Goal: Transaction & Acquisition: Book appointment/travel/reservation

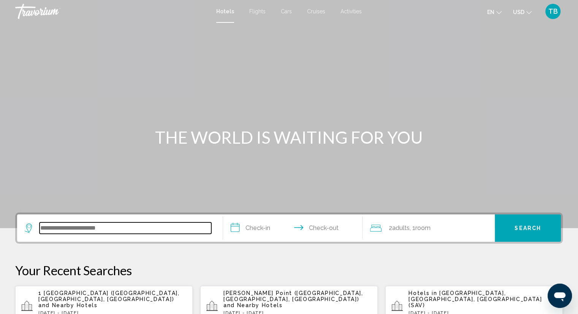
click at [128, 229] on input "Search widget" at bounding box center [126, 227] width 172 height 11
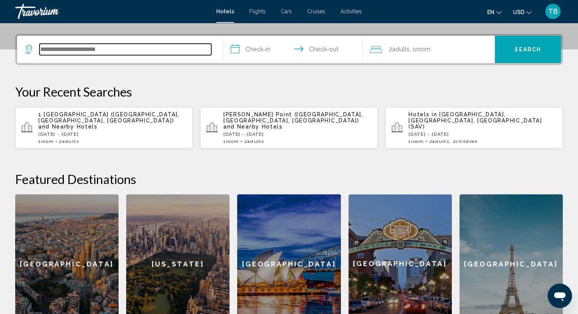
scroll to position [187, 0]
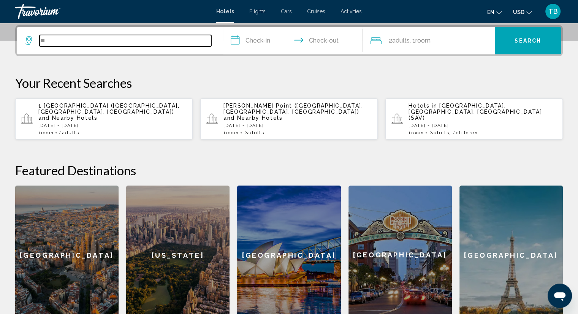
type input "*"
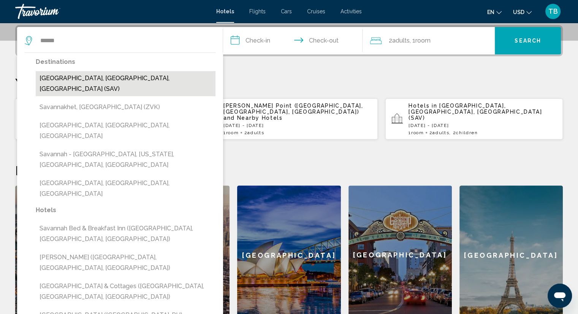
click at [100, 82] on button "[GEOGRAPHIC_DATA], [GEOGRAPHIC_DATA], [GEOGRAPHIC_DATA] (SAV)" at bounding box center [126, 83] width 180 height 25
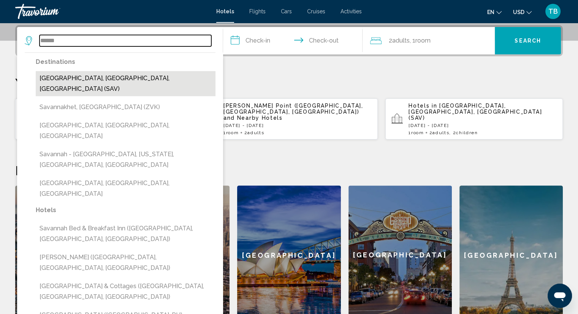
type input "**********"
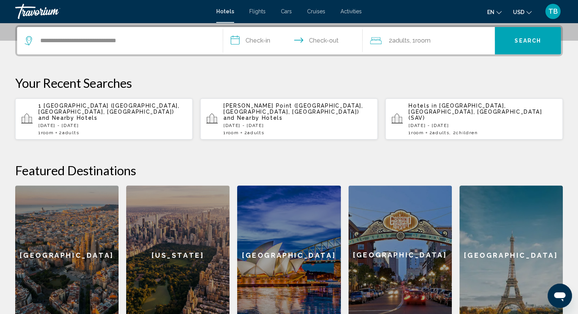
click at [274, 39] on input "**********" at bounding box center [294, 42] width 143 height 30
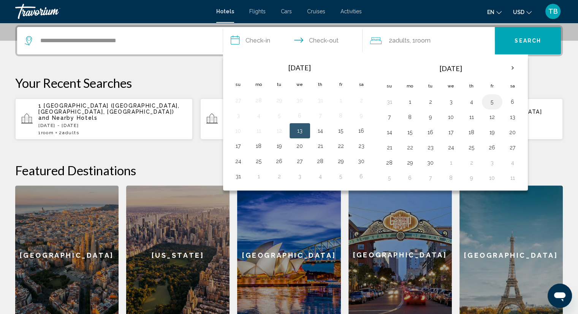
click at [490, 106] on button "5" at bounding box center [492, 101] width 12 height 11
click at [388, 120] on button "7" at bounding box center [389, 117] width 12 height 11
type input "**********"
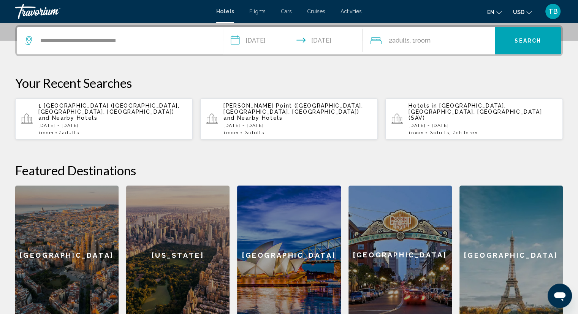
click at [516, 40] on span "Search" at bounding box center [527, 41] width 27 height 6
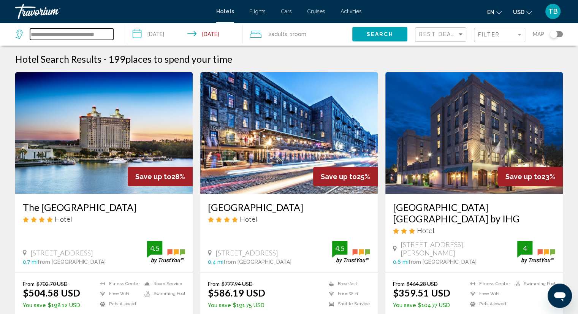
click at [96, 32] on input "**********" at bounding box center [71, 33] width 83 height 11
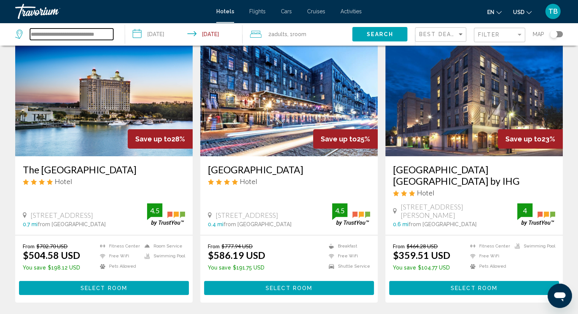
scroll to position [38, 0]
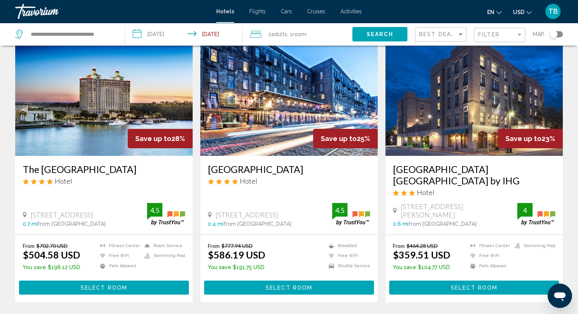
click at [411, 169] on h3 "[GEOGRAPHIC_DATA] [GEOGRAPHIC_DATA] by IHG" at bounding box center [474, 174] width 162 height 23
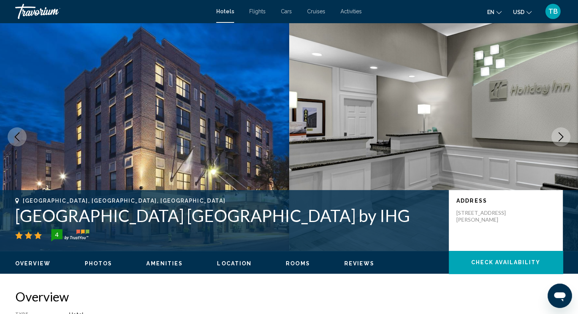
click at [561, 134] on icon "Next image" at bounding box center [560, 136] width 9 height 9
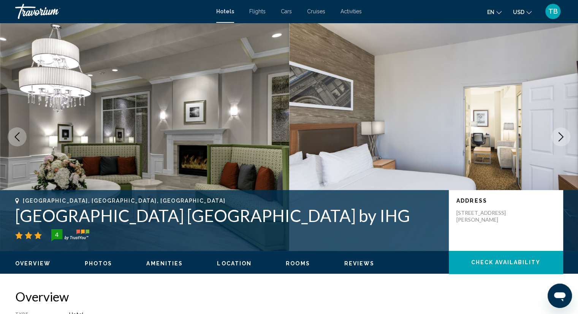
click at [561, 134] on icon "Next image" at bounding box center [560, 136] width 9 height 9
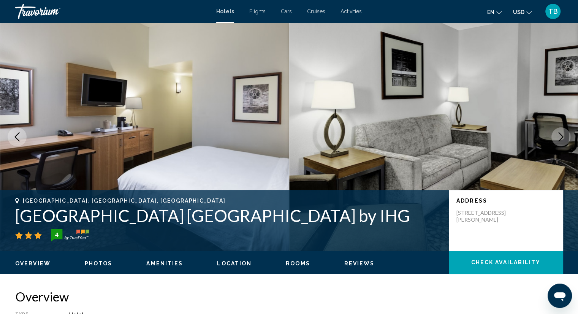
click at [561, 134] on icon "Next image" at bounding box center [560, 136] width 9 height 9
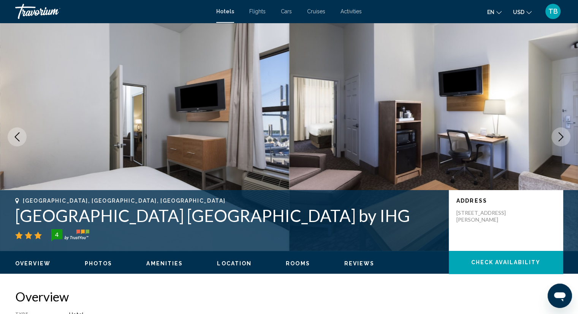
click at [561, 134] on icon "Next image" at bounding box center [560, 136] width 9 height 9
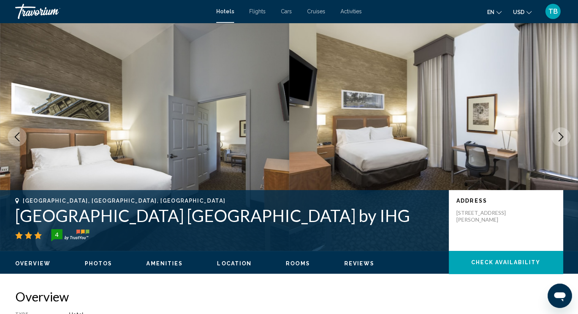
click at [561, 134] on icon "Next image" at bounding box center [560, 136] width 9 height 9
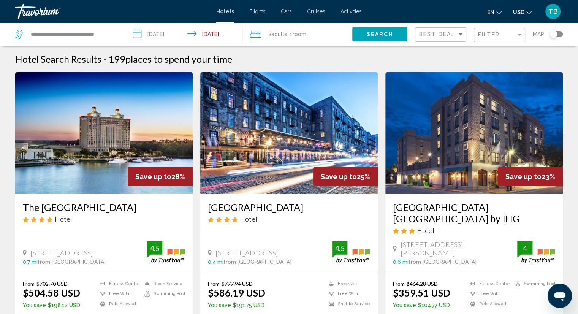
drag, startPoint x: 120, startPoint y: 31, endPoint x: 111, endPoint y: 33, distance: 9.3
click at [111, 33] on app-destination-search "**********" at bounding box center [62, 34] width 125 height 23
click at [111, 33] on input "**********" at bounding box center [71, 33] width 83 height 11
click at [111, 34] on input "**" at bounding box center [71, 33] width 83 height 11
type input "*"
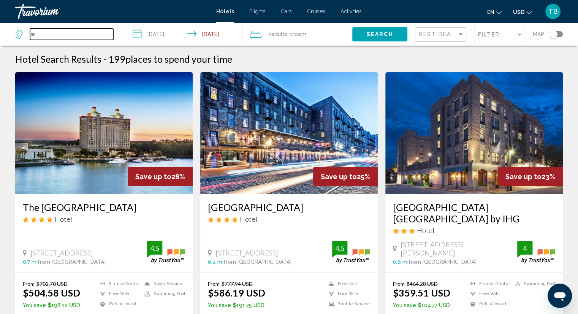
type input "*"
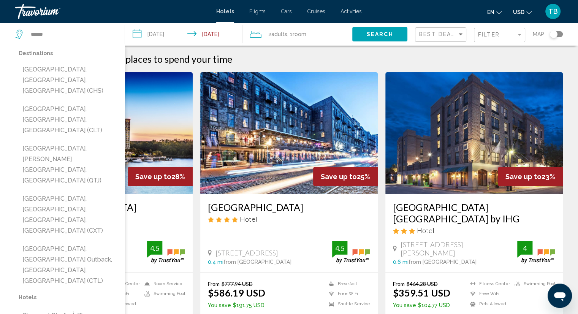
click at [78, 102] on button "[GEOGRAPHIC_DATA], [GEOGRAPHIC_DATA], [GEOGRAPHIC_DATA] (CLT)" at bounding box center [68, 120] width 99 height 36
type input "**********"
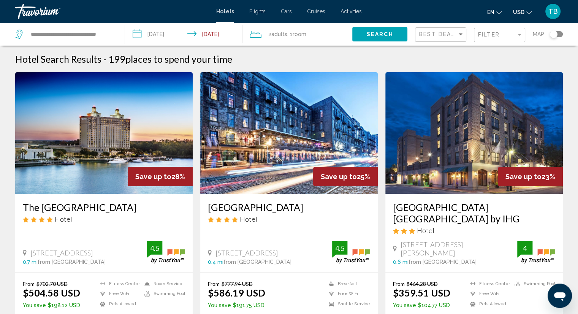
click at [363, 33] on button "Search" at bounding box center [379, 34] width 55 height 14
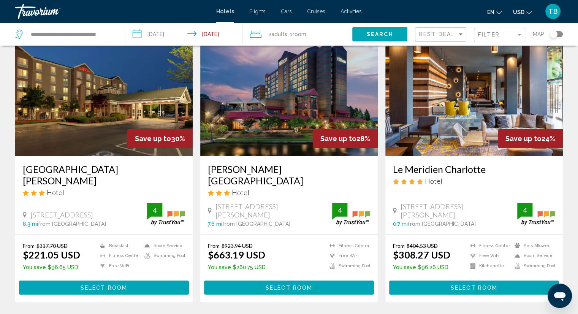
scroll to position [76, 0]
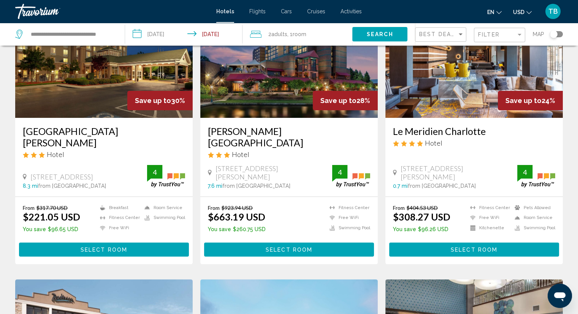
click at [435, 128] on h3 "Le Meridien Charlotte" at bounding box center [474, 130] width 162 height 11
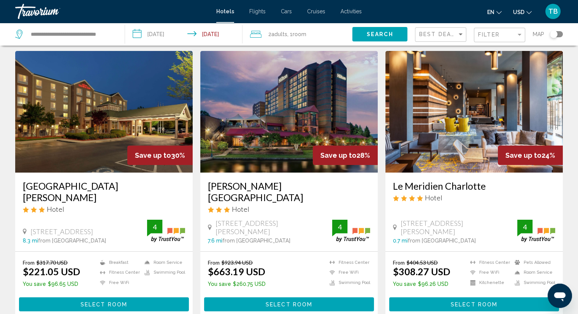
scroll to position [38, 0]
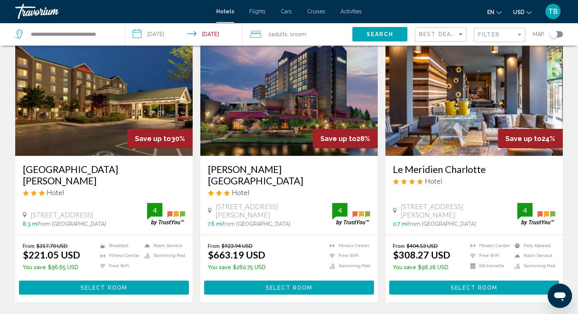
click at [455, 166] on h3 "Le Meridien Charlotte" at bounding box center [474, 168] width 162 height 11
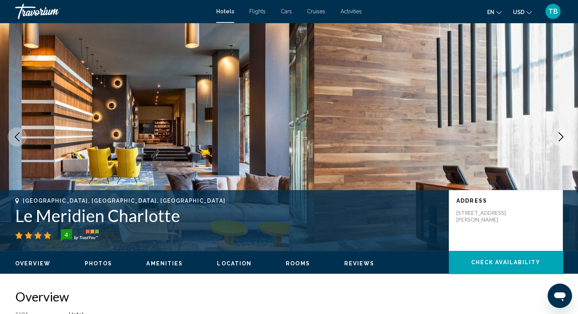
click at [555, 135] on button "Next image" at bounding box center [560, 136] width 19 height 19
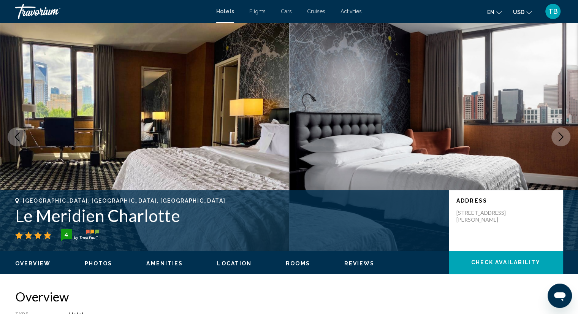
click at [556, 136] on icon "Next image" at bounding box center [560, 136] width 9 height 9
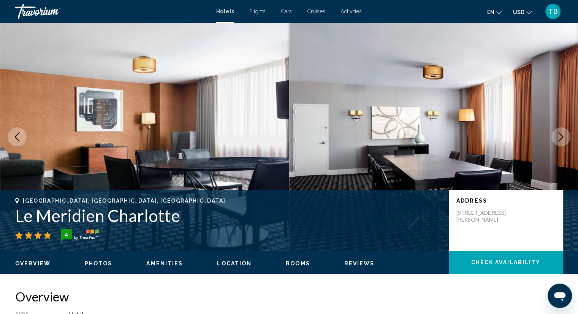
click at [556, 136] on icon "Next image" at bounding box center [560, 136] width 9 height 9
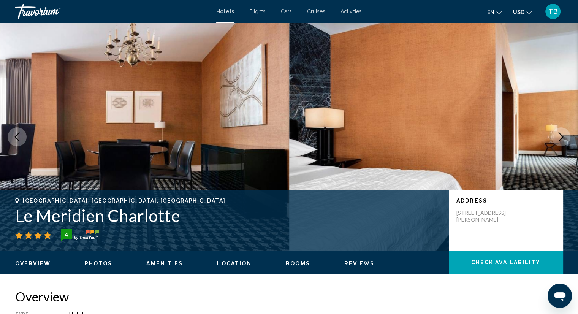
click at [556, 136] on icon "Next image" at bounding box center [560, 136] width 9 height 9
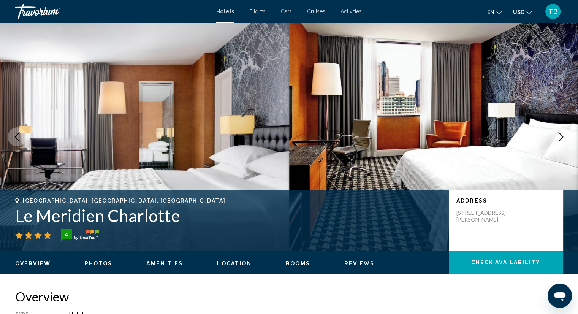
click at [556, 136] on icon "Next image" at bounding box center [560, 136] width 9 height 9
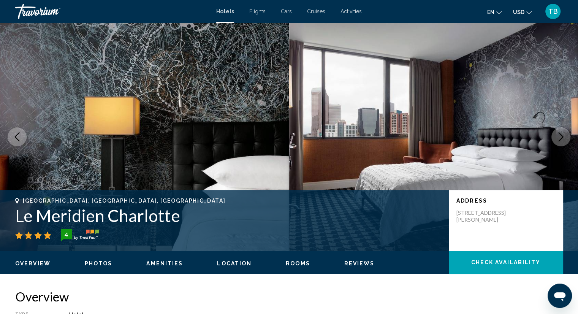
click at [556, 136] on icon "Next image" at bounding box center [560, 136] width 9 height 9
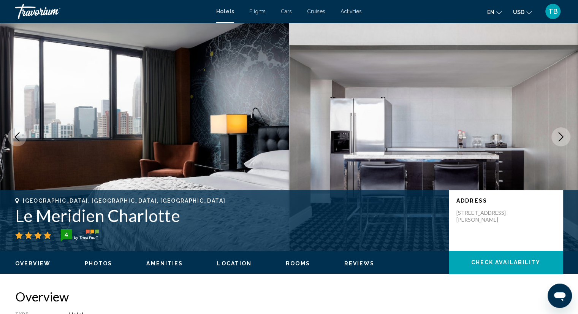
click at [557, 136] on icon "Next image" at bounding box center [560, 136] width 9 height 9
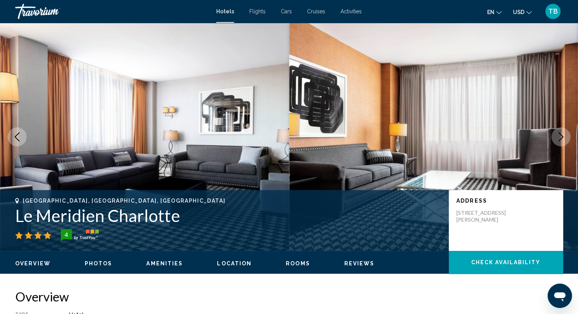
click at [557, 136] on icon "Next image" at bounding box center [560, 136] width 9 height 9
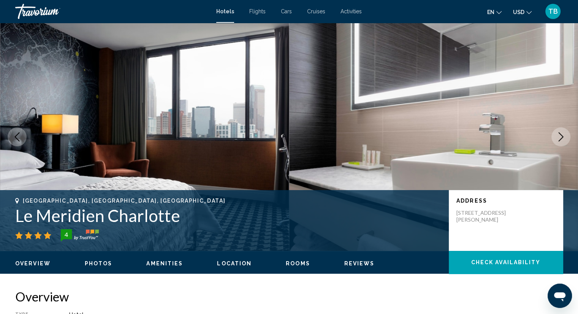
click at [557, 136] on icon "Next image" at bounding box center [560, 136] width 9 height 9
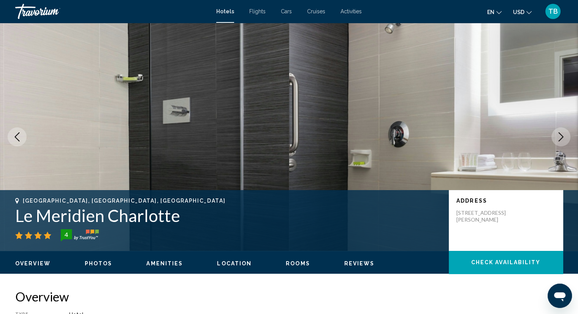
click at [556, 135] on icon "Next image" at bounding box center [560, 136] width 9 height 9
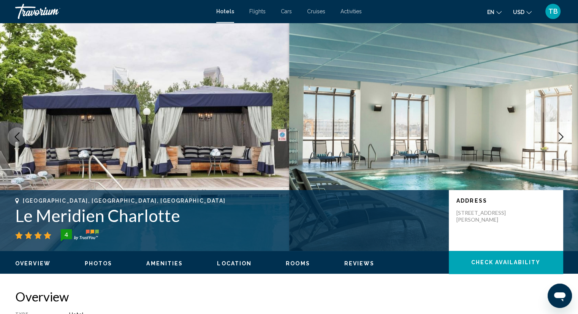
click at [556, 135] on icon "Next image" at bounding box center [560, 136] width 9 height 9
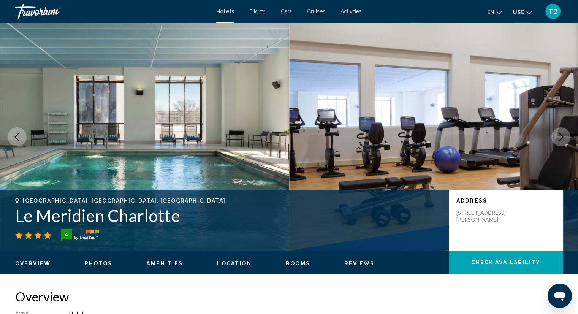
click at [556, 135] on icon "Next image" at bounding box center [560, 136] width 9 height 9
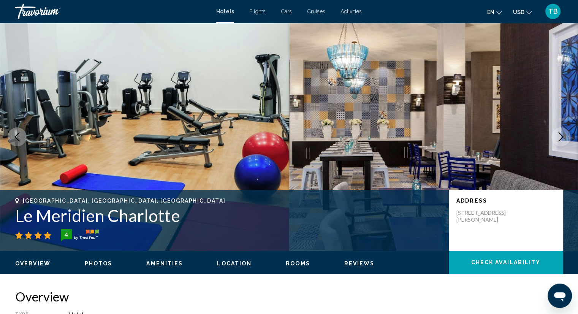
click at [556, 135] on icon "Next image" at bounding box center [560, 136] width 9 height 9
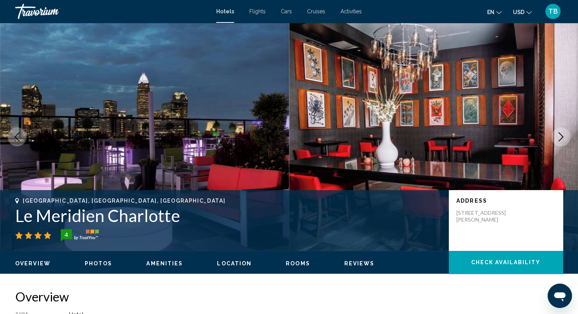
click at [560, 135] on icon "Next image" at bounding box center [560, 136] width 9 height 9
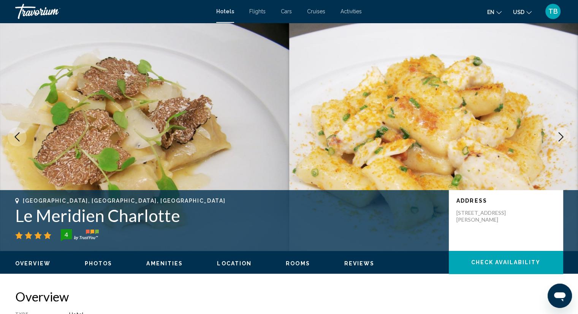
click at [560, 135] on icon "Next image" at bounding box center [560, 136] width 9 height 9
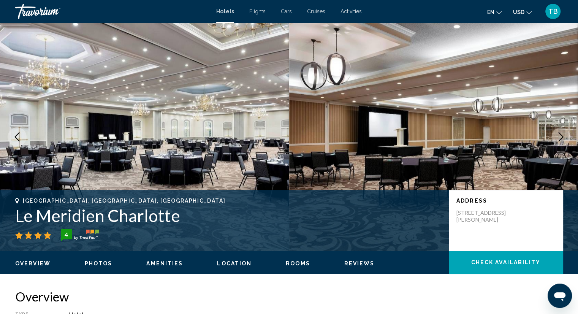
click at [560, 135] on icon "Next image" at bounding box center [560, 136] width 9 height 9
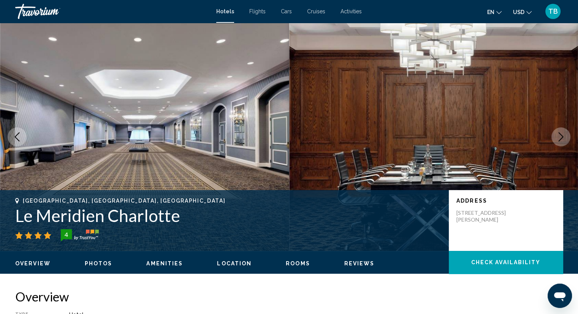
click at [560, 135] on icon "Next image" at bounding box center [560, 136] width 9 height 9
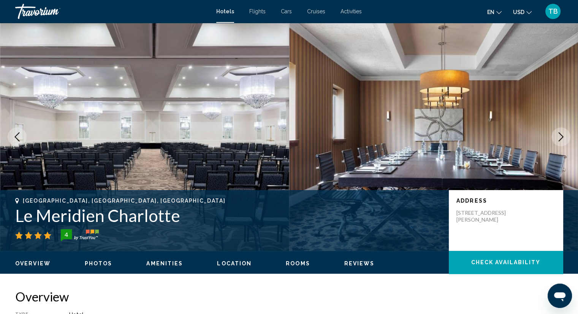
click at [560, 135] on icon "Next image" at bounding box center [560, 136] width 9 height 9
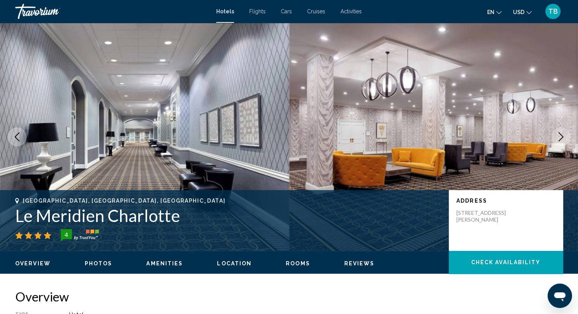
click at [560, 135] on icon "Next image" at bounding box center [560, 136] width 9 height 9
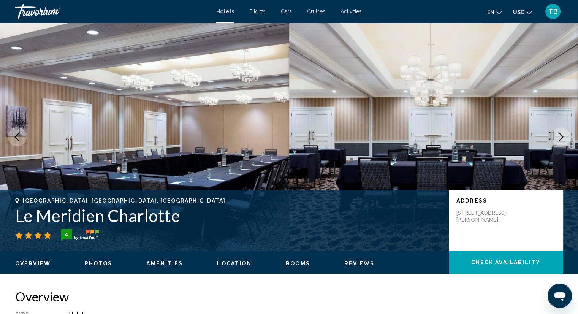
click at [560, 135] on icon "Next image" at bounding box center [560, 136] width 9 height 9
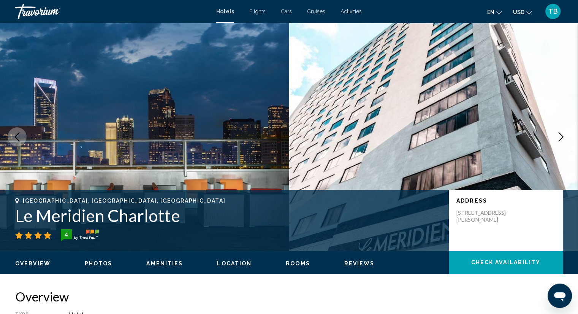
click at [560, 135] on icon "Next image" at bounding box center [560, 136] width 9 height 9
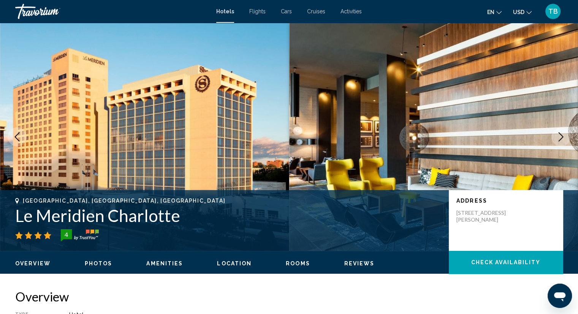
click at [13, 131] on button "Previous image" at bounding box center [17, 136] width 19 height 19
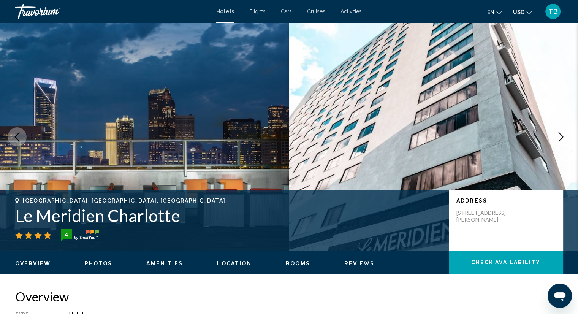
click at [559, 139] on icon "Next image" at bounding box center [560, 136] width 5 height 9
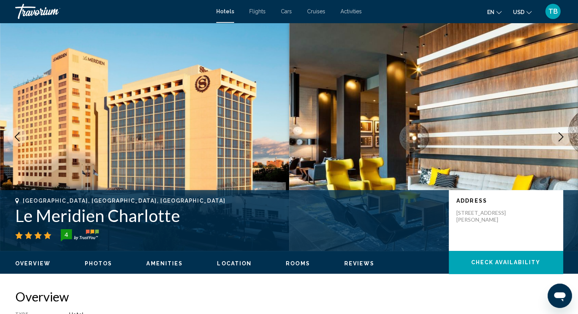
click at [559, 139] on icon "Next image" at bounding box center [560, 136] width 9 height 9
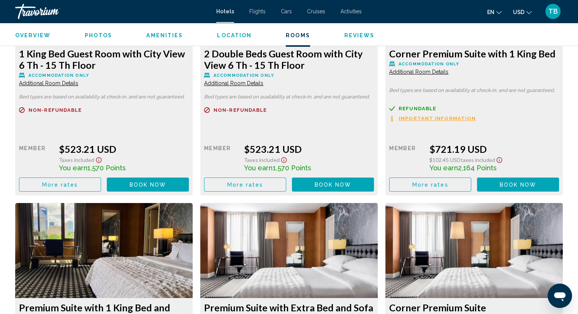
scroll to position [2850, 0]
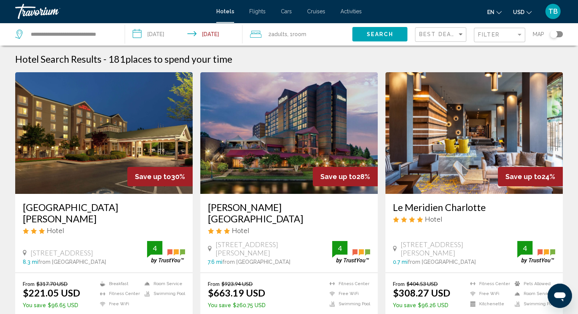
click at [300, 23] on div "2 Adult Adults , 1 Room rooms" at bounding box center [301, 34] width 102 height 23
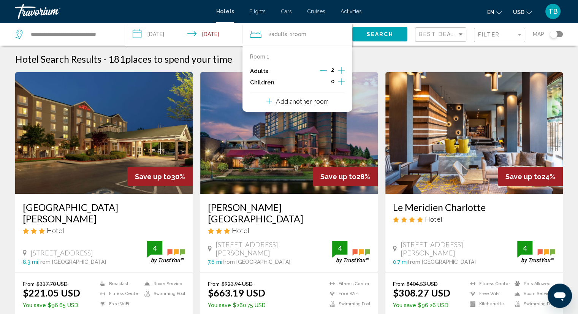
click at [340, 80] on icon "Increment children" at bounding box center [341, 81] width 7 height 9
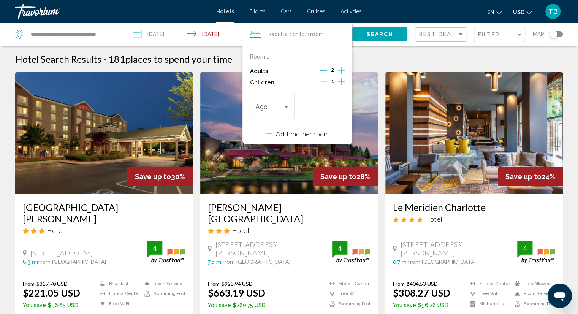
click at [340, 80] on icon "Increment children" at bounding box center [341, 81] width 7 height 9
click at [278, 106] on span "Travelers: 2 adults, 2 children" at bounding box center [268, 108] width 27 height 8
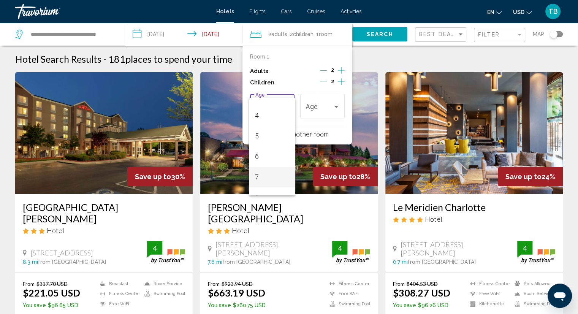
scroll to position [76, 0]
click at [265, 154] on span "6" at bounding box center [272, 155] width 34 height 21
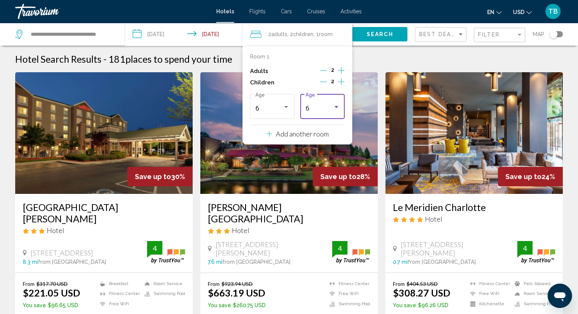
click at [309, 111] on div "6" at bounding box center [318, 108] width 27 height 8
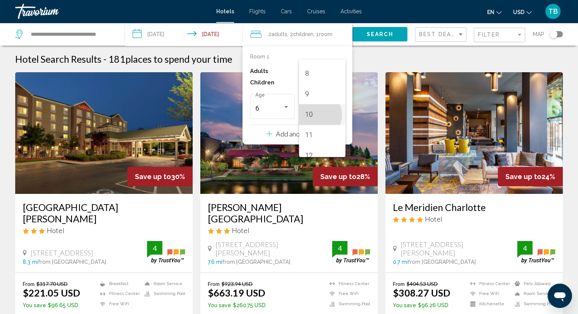
click at [315, 115] on span "10" at bounding box center [322, 114] width 34 height 21
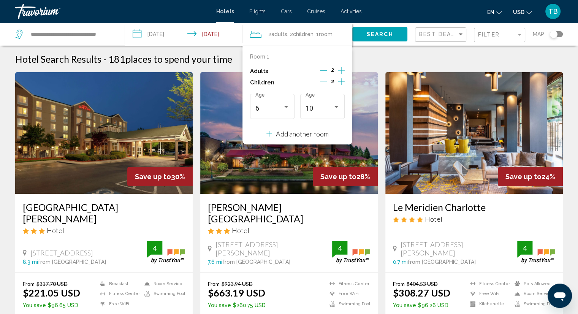
click at [374, 35] on span "Search" at bounding box center [380, 35] width 27 height 6
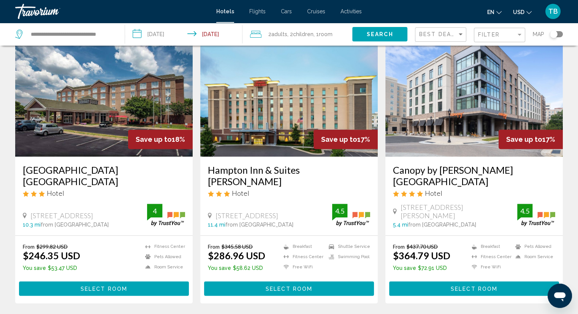
scroll to position [304, 0]
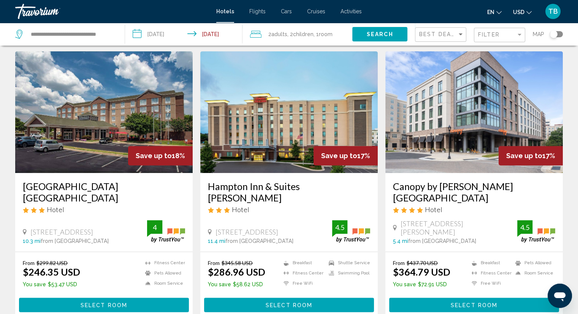
click at [446, 180] on h3 "Canopy by [PERSON_NAME][GEOGRAPHIC_DATA]" at bounding box center [474, 191] width 162 height 23
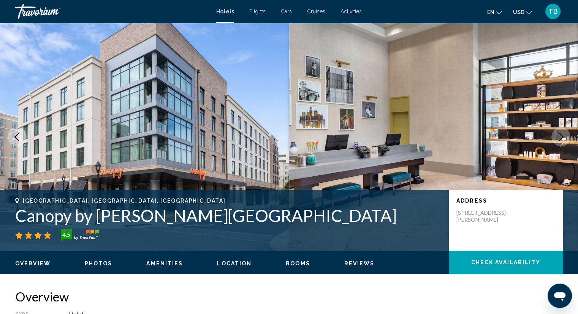
click at [557, 139] on icon "Next image" at bounding box center [560, 136] width 9 height 9
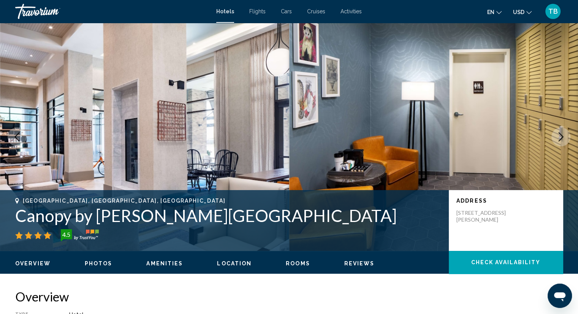
click at [16, 138] on icon "Previous image" at bounding box center [17, 136] width 9 height 9
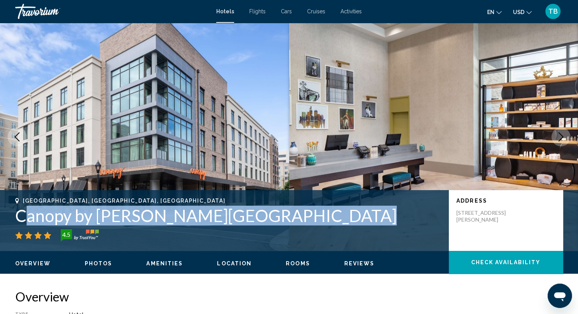
drag, startPoint x: 24, startPoint y: 213, endPoint x: 327, endPoint y: 226, distance: 303.1
click at [327, 226] on div "[GEOGRAPHIC_DATA], [GEOGRAPHIC_DATA], [GEOGRAPHIC_DATA] Canopy by [PERSON_NAME]…" at bounding box center [228, 220] width 426 height 44
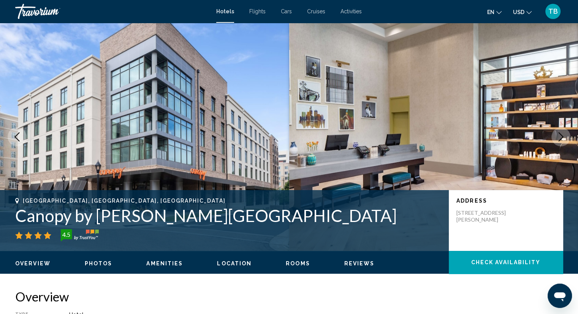
click at [8, 218] on div "[GEOGRAPHIC_DATA], [GEOGRAPHIC_DATA], [GEOGRAPHIC_DATA] Canopy by [PERSON_NAME]…" at bounding box center [289, 221] width 578 height 46
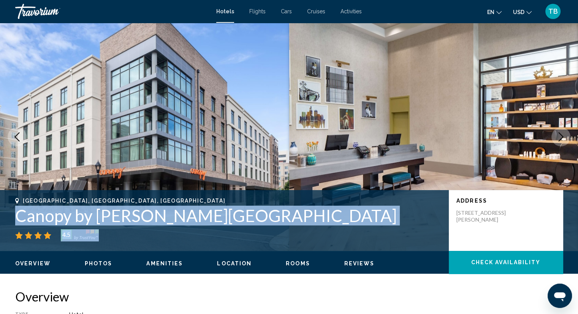
drag, startPoint x: 17, startPoint y: 215, endPoint x: 301, endPoint y: 232, distance: 284.7
click at [301, 232] on div "[GEOGRAPHIC_DATA], [GEOGRAPHIC_DATA], [GEOGRAPHIC_DATA] Canopy by [PERSON_NAME]…" at bounding box center [289, 221] width 578 height 46
copy div "Canopy by [PERSON_NAME][GEOGRAPHIC_DATA] 4.5"
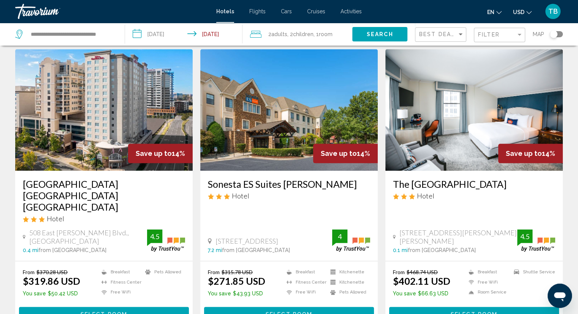
scroll to position [874, 0]
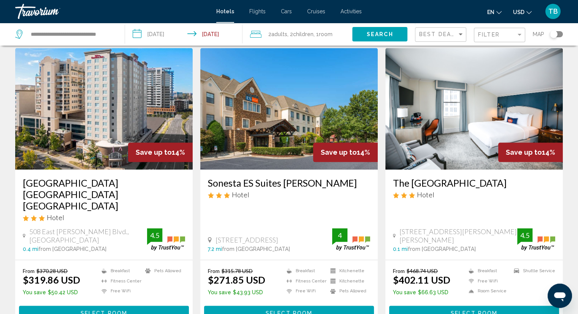
click at [358, 190] on div "Hotel" at bounding box center [289, 194] width 162 height 8
click at [356, 177] on h3 "Sonesta ES Suites [PERSON_NAME]" at bounding box center [289, 182] width 162 height 11
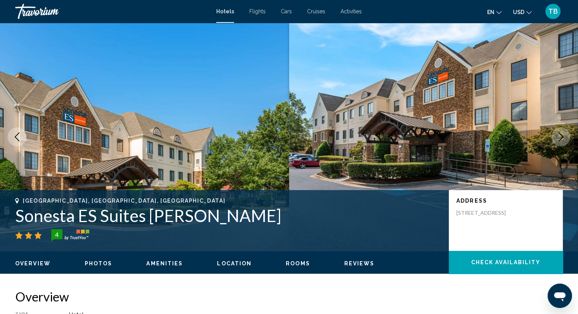
click at [566, 136] on button "Next image" at bounding box center [560, 136] width 19 height 19
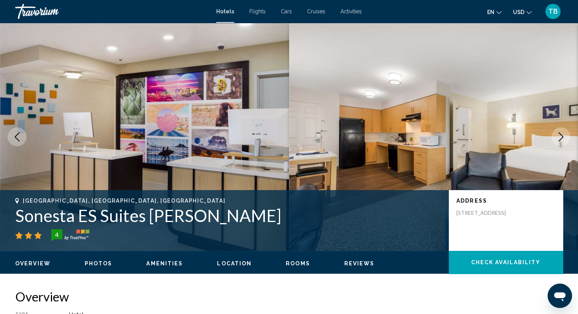
click at [558, 135] on icon "Next image" at bounding box center [560, 136] width 9 height 9
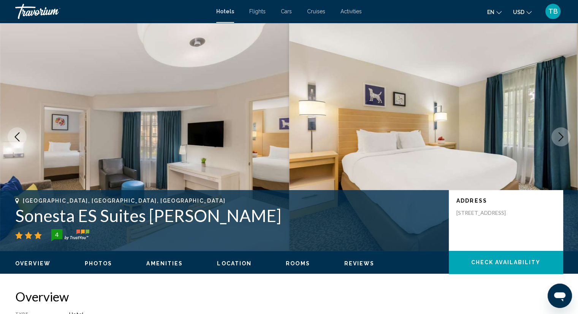
click at [558, 135] on icon "Next image" at bounding box center [560, 136] width 9 height 9
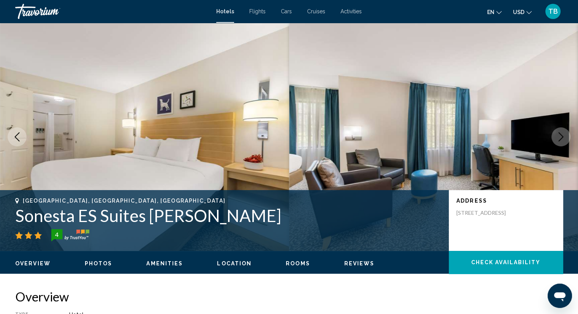
click at [558, 135] on icon "Next image" at bounding box center [560, 136] width 9 height 9
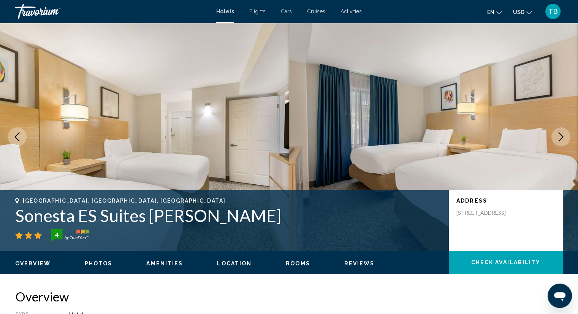
drag, startPoint x: 21, startPoint y: 198, endPoint x: 298, endPoint y: 221, distance: 277.8
click at [298, 221] on div "[GEOGRAPHIC_DATA], [GEOGRAPHIC_DATA], [GEOGRAPHIC_DATA] Sonesta ES Suites [PERS…" at bounding box center [228, 220] width 426 height 44
copy div "[GEOGRAPHIC_DATA], [GEOGRAPHIC_DATA], [GEOGRAPHIC_DATA] Sonesta ES Suites [PERS…"
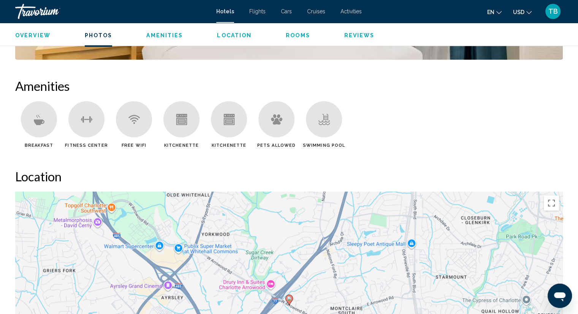
scroll to position [494, 0]
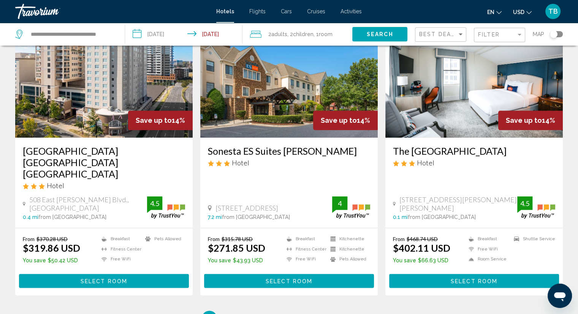
scroll to position [913, 0]
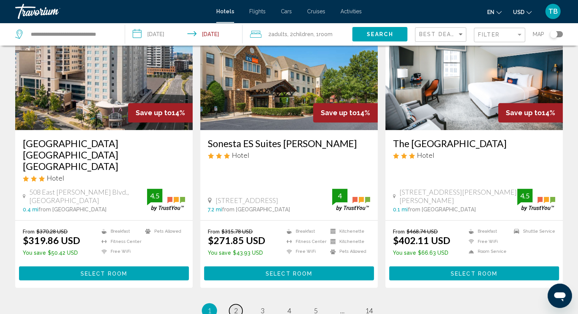
click at [234, 306] on span "2" at bounding box center [236, 310] width 4 height 8
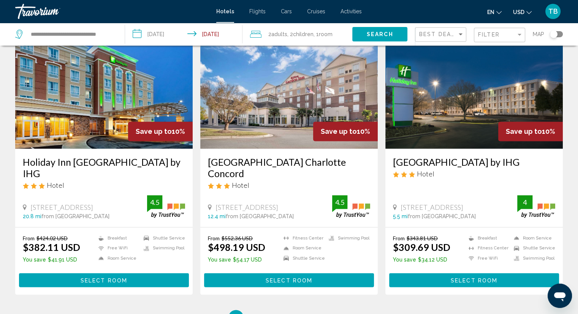
scroll to position [912, 0]
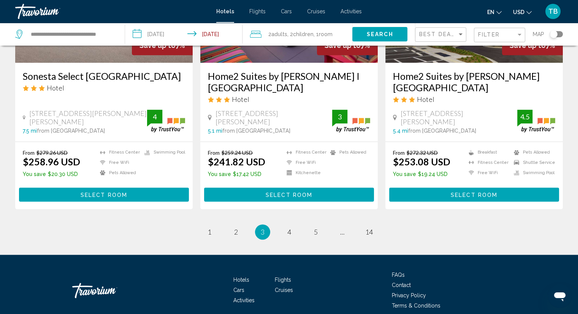
scroll to position [973, 0]
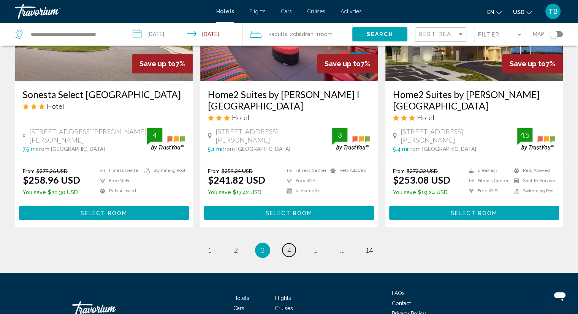
click at [288, 246] on span "4" at bounding box center [289, 250] width 4 height 8
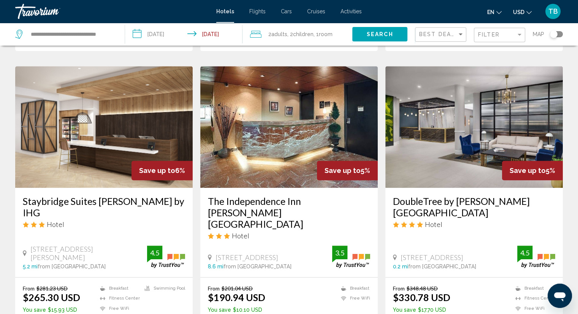
scroll to position [570, 0]
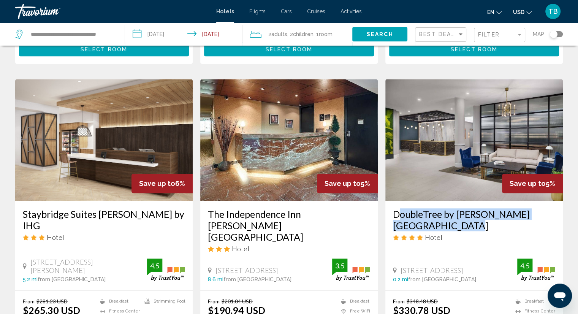
drag, startPoint x: 392, startPoint y: 188, endPoint x: 447, endPoint y: 202, distance: 56.8
click at [447, 202] on div "DoubleTree by [PERSON_NAME][GEOGRAPHIC_DATA] Hotel [STREET_ADDRESS] 0.2 mi from…" at bounding box center [473, 245] width 177 height 89
click at [402, 208] on h3 "DoubleTree by [PERSON_NAME][GEOGRAPHIC_DATA]" at bounding box center [474, 219] width 162 height 23
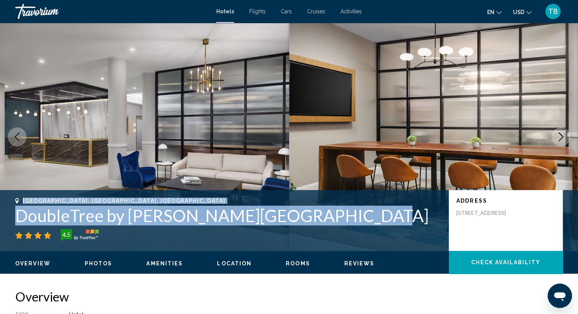
drag, startPoint x: 14, startPoint y: 193, endPoint x: 345, endPoint y: 208, distance: 332.0
click at [354, 209] on div "[GEOGRAPHIC_DATA], [GEOGRAPHIC_DATA], [GEOGRAPHIC_DATA] DoubleTree by [PERSON_N…" at bounding box center [289, 220] width 578 height 61
copy div "[GEOGRAPHIC_DATA], [GEOGRAPHIC_DATA], [GEOGRAPHIC_DATA] DoubleTree by [PERSON_N…"
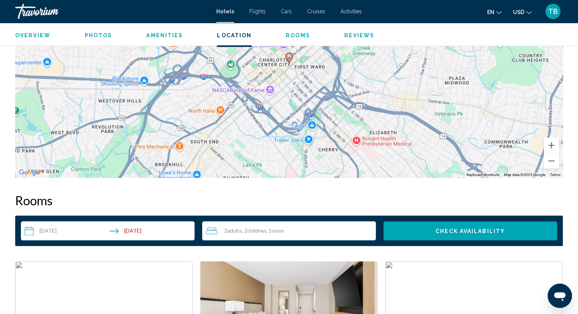
scroll to position [646, 0]
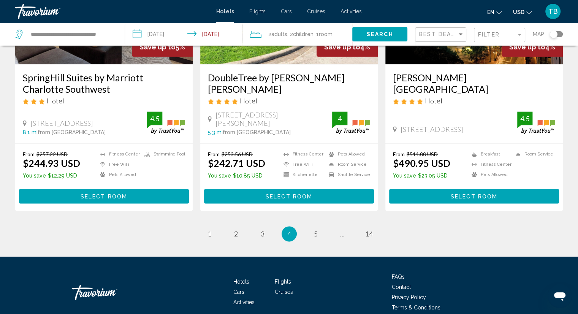
scroll to position [1000, 0]
click at [311, 227] on link "page 5" at bounding box center [315, 233] width 13 height 13
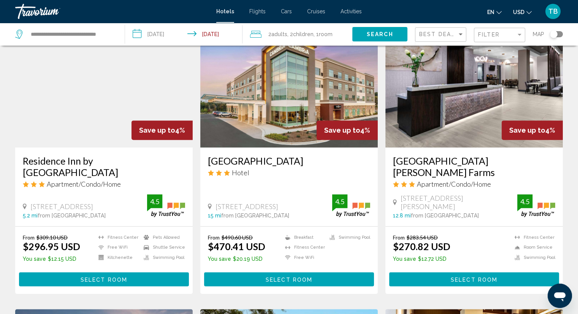
scroll to position [342, 0]
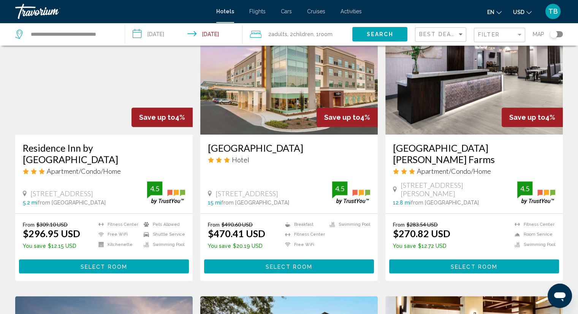
click at [424, 148] on h3 "[GEOGRAPHIC_DATA] [PERSON_NAME] Farms" at bounding box center [474, 153] width 162 height 23
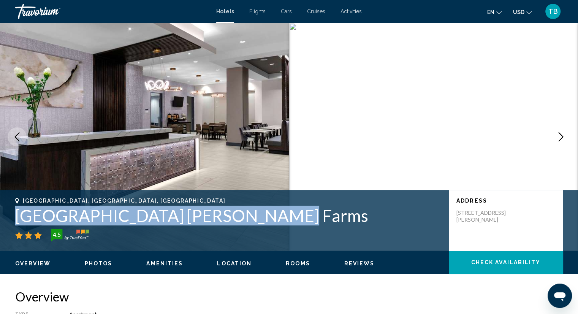
drag, startPoint x: 9, startPoint y: 205, endPoint x: 292, endPoint y: 212, distance: 283.1
click at [292, 212] on div "[GEOGRAPHIC_DATA], [GEOGRAPHIC_DATA], [GEOGRAPHIC_DATA] [GEOGRAPHIC_DATA] [GEOG…" at bounding box center [289, 221] width 578 height 46
drag, startPoint x: 182, startPoint y: 218, endPoint x: 50, endPoint y: 213, distance: 131.9
copy h1 "[GEOGRAPHIC_DATA] [PERSON_NAME] Farms"
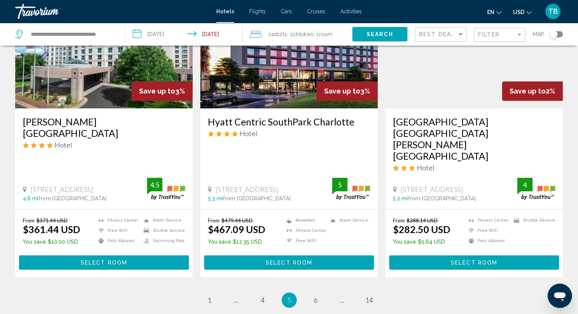
scroll to position [1012, 0]
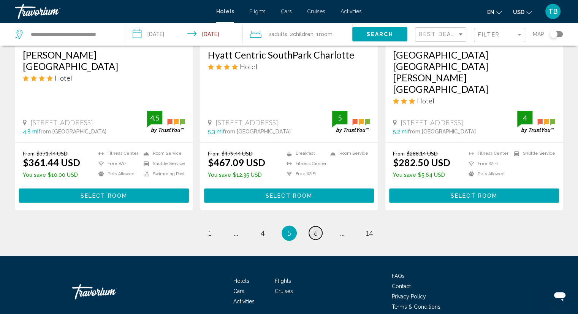
click at [316, 229] on span "6" at bounding box center [316, 233] width 4 height 8
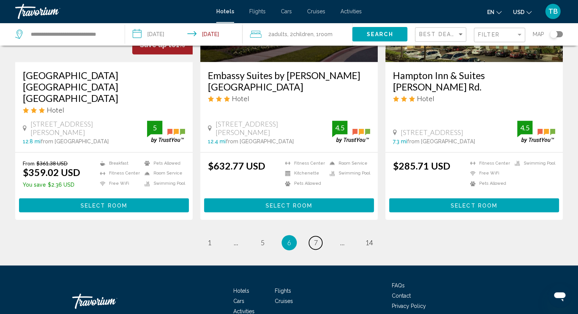
scroll to position [1011, 0]
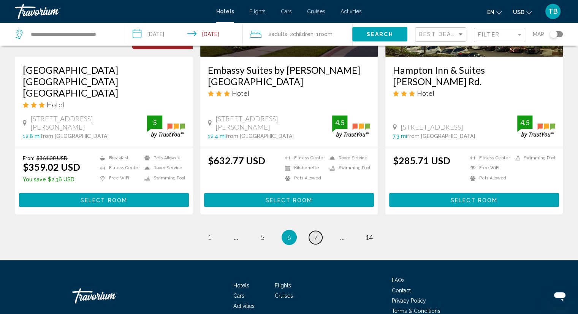
click at [313, 231] on link "page 7" at bounding box center [315, 237] width 13 height 13
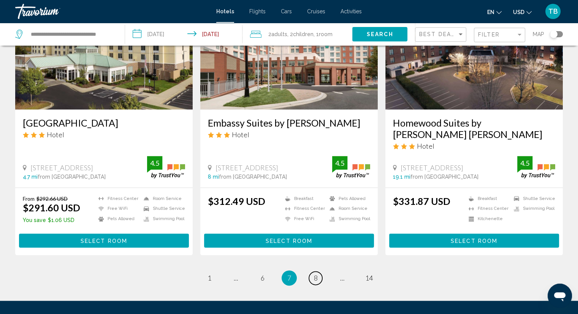
scroll to position [1013, 0]
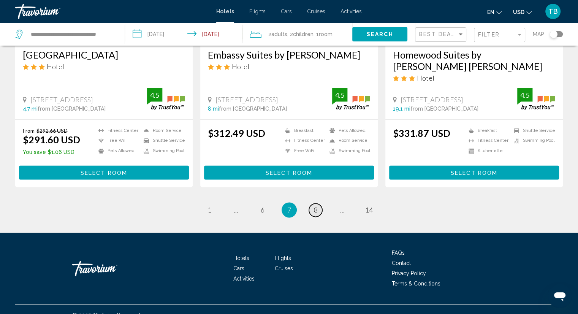
click at [318, 203] on link "page 8" at bounding box center [315, 209] width 13 height 13
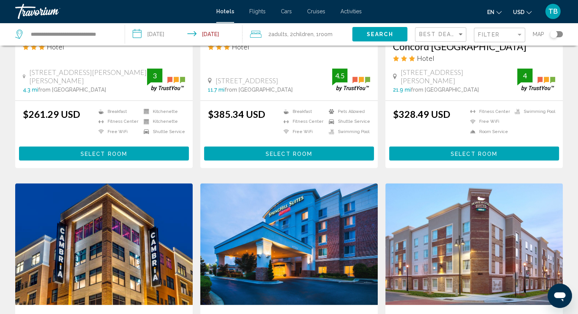
scroll to position [684, 0]
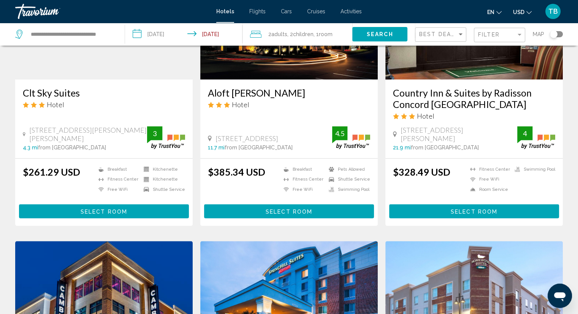
click at [458, 38] on div "Best Deals" at bounding box center [441, 35] width 45 height 14
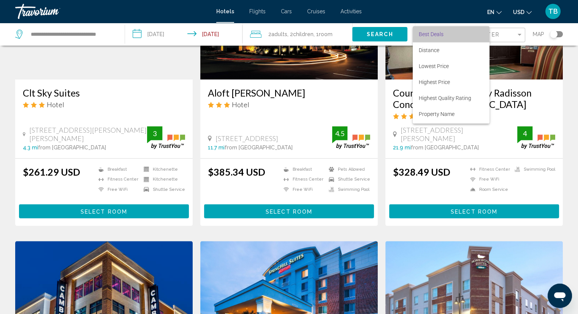
click at [458, 38] on span "Best Deals" at bounding box center [451, 34] width 65 height 16
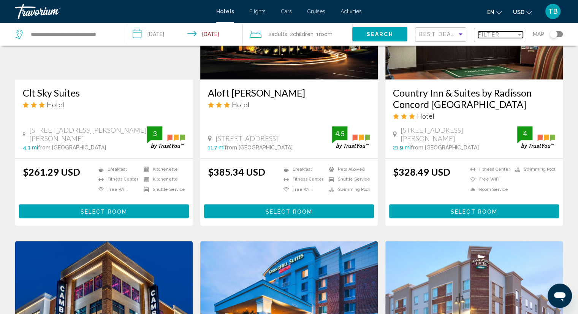
click at [497, 37] on span "Filter" at bounding box center [489, 35] width 22 height 6
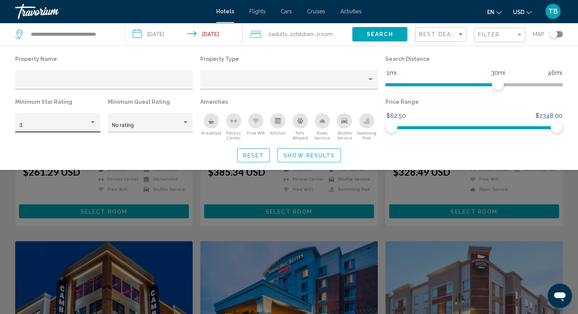
click at [71, 117] on div "3" at bounding box center [57, 125] width 77 height 16
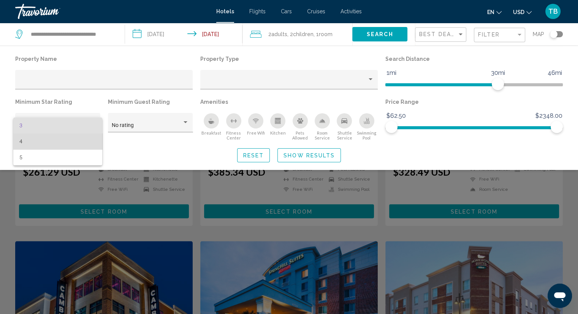
click at [68, 144] on span "4" at bounding box center [57, 141] width 77 height 16
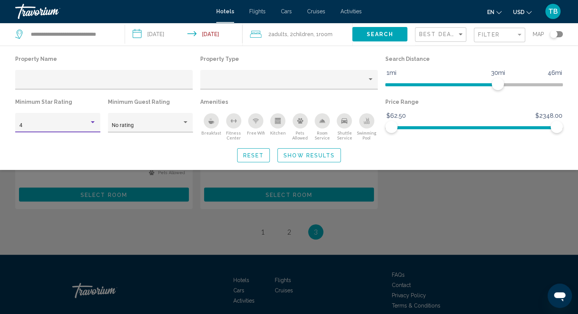
click at [386, 35] on span "Search" at bounding box center [380, 35] width 27 height 6
click at [304, 154] on span "Show Results" at bounding box center [308, 155] width 51 height 6
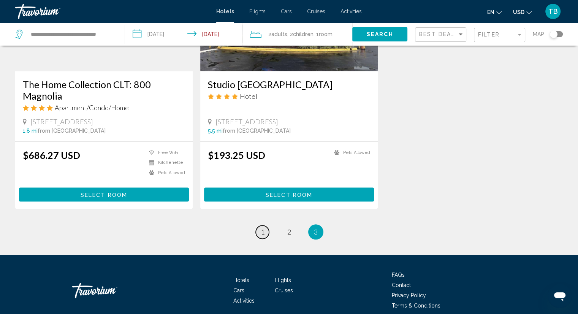
click at [264, 228] on span "1" at bounding box center [263, 232] width 4 height 8
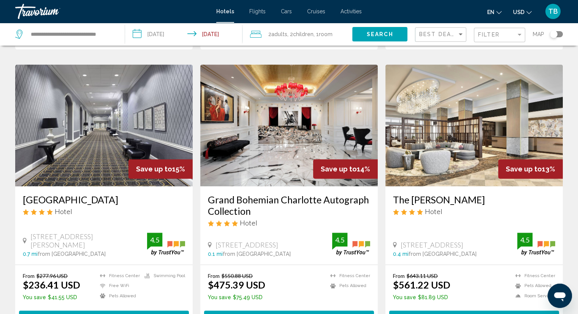
scroll to position [304, 0]
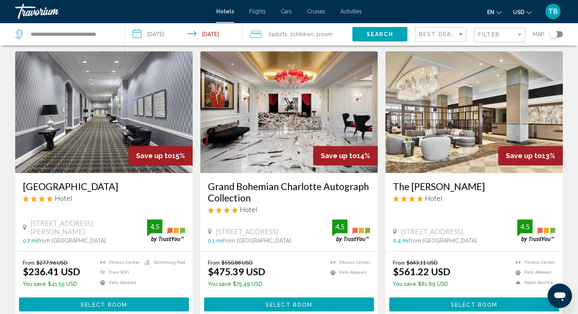
click at [102, 181] on h3 "[GEOGRAPHIC_DATA]" at bounding box center [104, 185] width 162 height 11
